Goal: Transaction & Acquisition: Purchase product/service

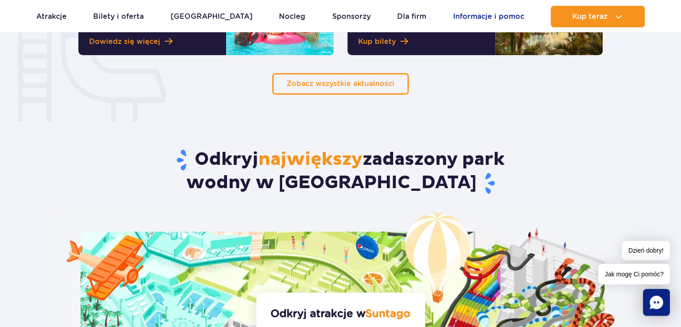
scroll to position [806, 0]
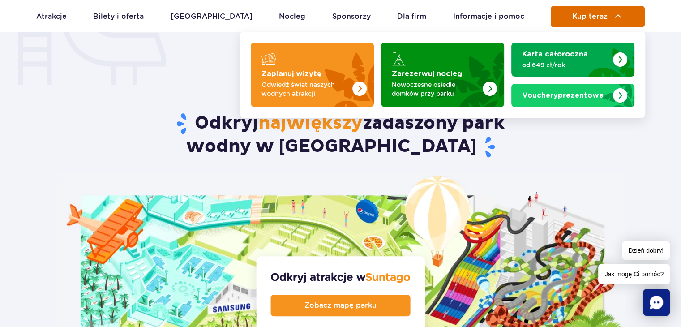
click at [614, 15] on img at bounding box center [618, 16] width 11 height 11
click at [600, 17] on span "Kup teraz" at bounding box center [589, 17] width 35 height 8
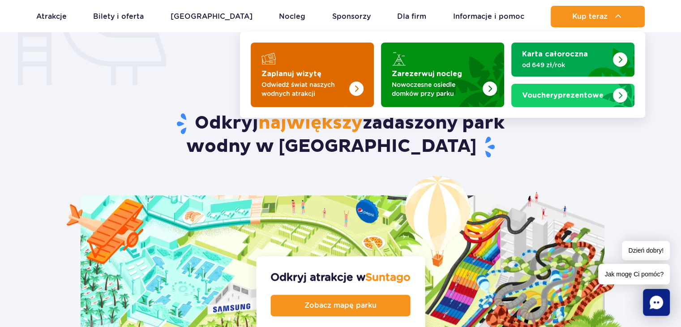
click at [331, 89] on p "Odwiedź świat naszych wodnych atrakcji" at bounding box center [305, 89] width 87 height 18
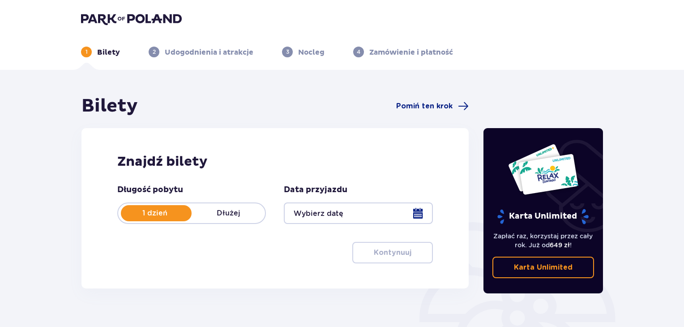
click at [346, 202] on div "Data przyjazdu" at bounding box center [358, 204] width 149 height 39
click at [345, 208] on div at bounding box center [358, 212] width 149 height 21
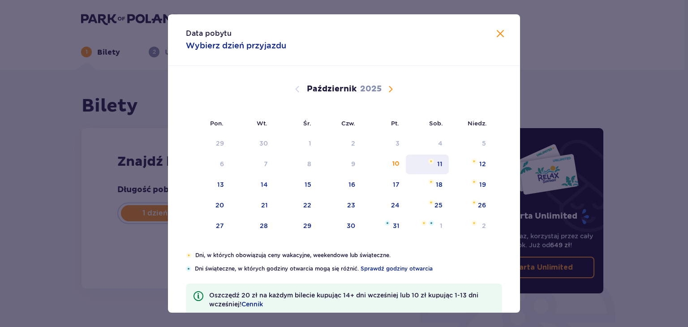
click at [422, 159] on div "11" at bounding box center [427, 165] width 43 height 20
type input "11.10.25"
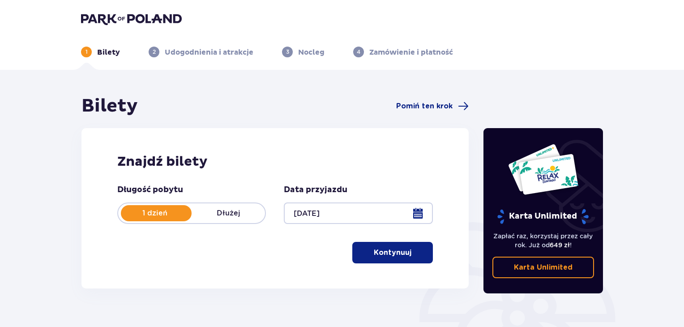
click at [393, 249] on p "Kontynuuj" at bounding box center [393, 253] width 38 height 10
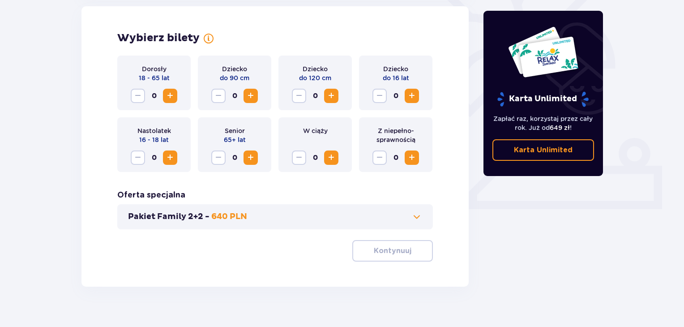
scroll to position [254, 0]
click at [169, 97] on span "Zwiększ" at bounding box center [170, 95] width 11 height 11
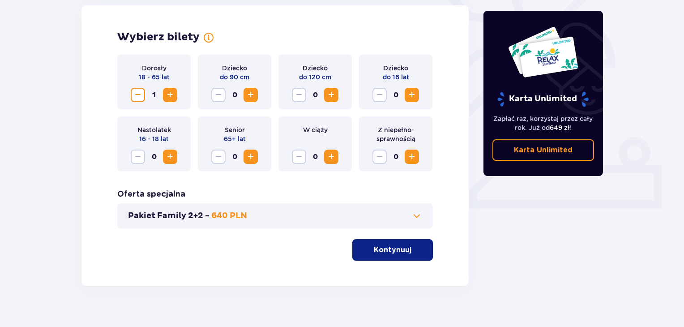
click at [169, 97] on span "Zwiększ" at bounding box center [170, 95] width 11 height 11
click at [404, 246] on p "Kontynuuj" at bounding box center [393, 250] width 38 height 10
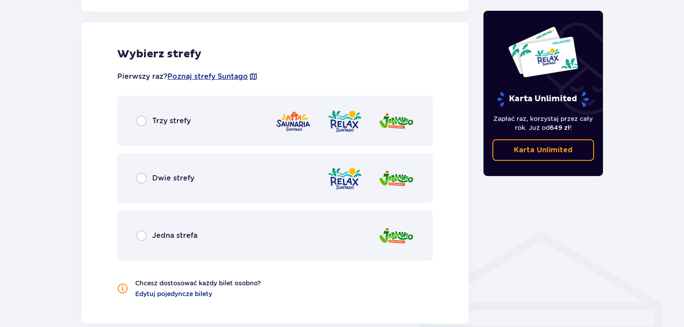
scroll to position [497, 0]
click at [165, 232] on span "Jedna strefa" at bounding box center [174, 235] width 45 height 10
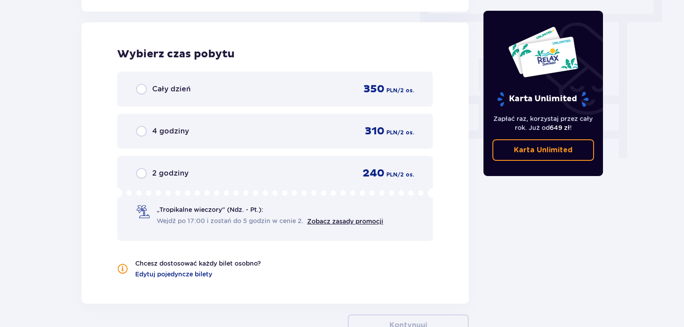
scroll to position [809, 0]
click at [172, 83] on div "Cały dzień" at bounding box center [163, 88] width 55 height 11
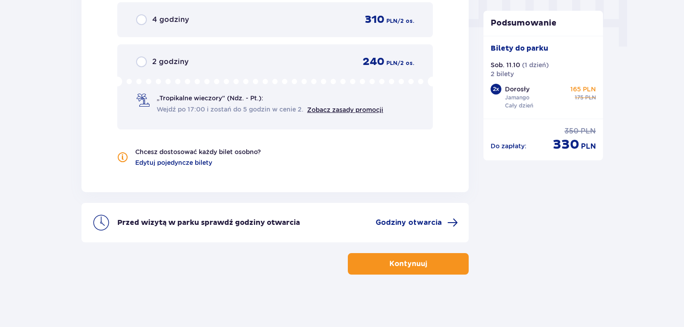
scroll to position [920, 0]
